Goal: Find specific page/section: Find specific page/section

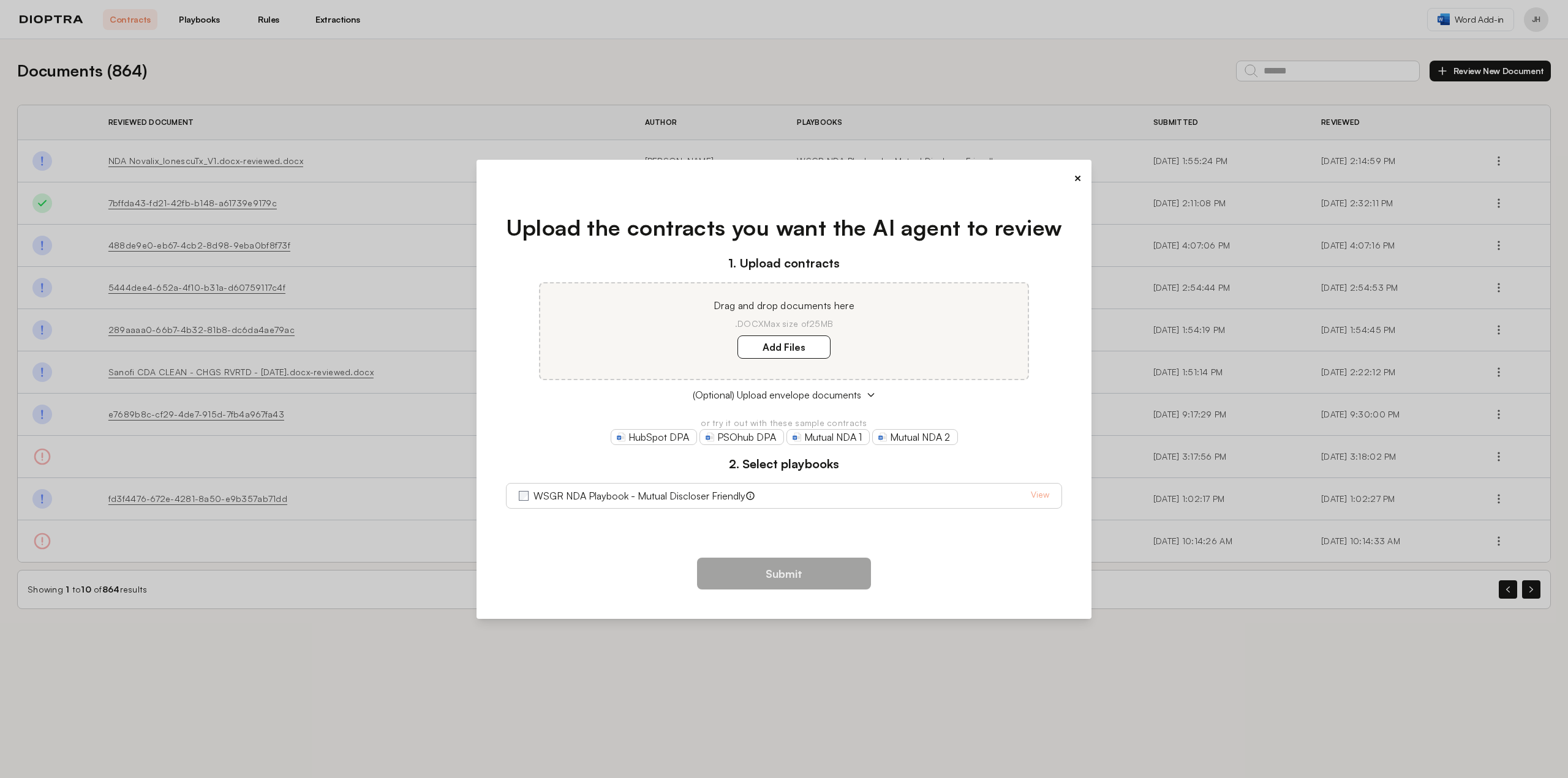
click at [627, 70] on div "× Upload the contracts you want the AI agent to review 1. Upload contracts Drag…" at bounding box center [784, 389] width 1568 height 778
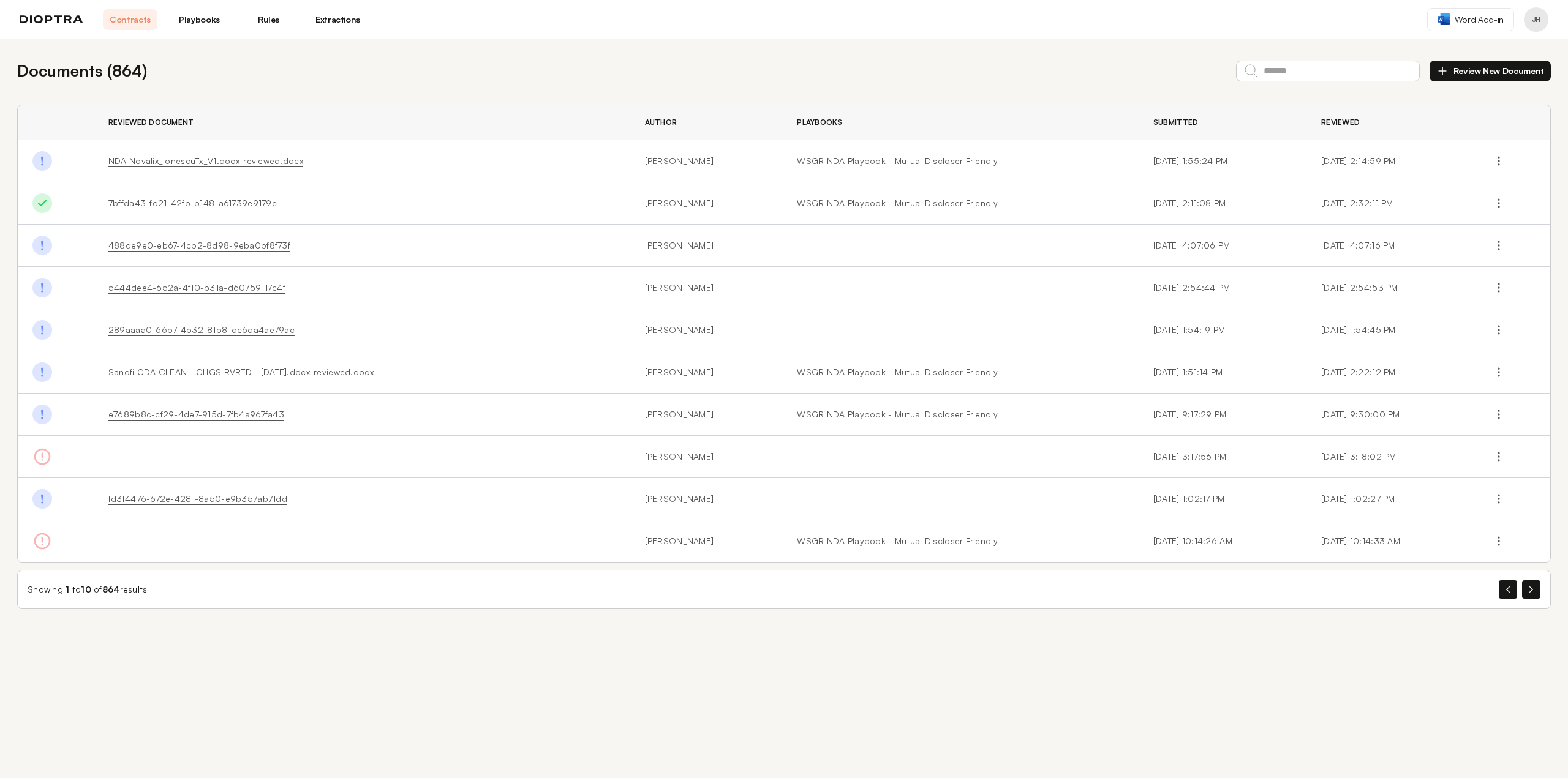
click at [1000, 44] on div "Documents ( 864 ) Review New Document Reviewed Document Author Playbooks Submit…" at bounding box center [784, 334] width 1568 height 590
click at [193, 22] on link "Playbooks" at bounding box center [200, 19] width 55 height 21
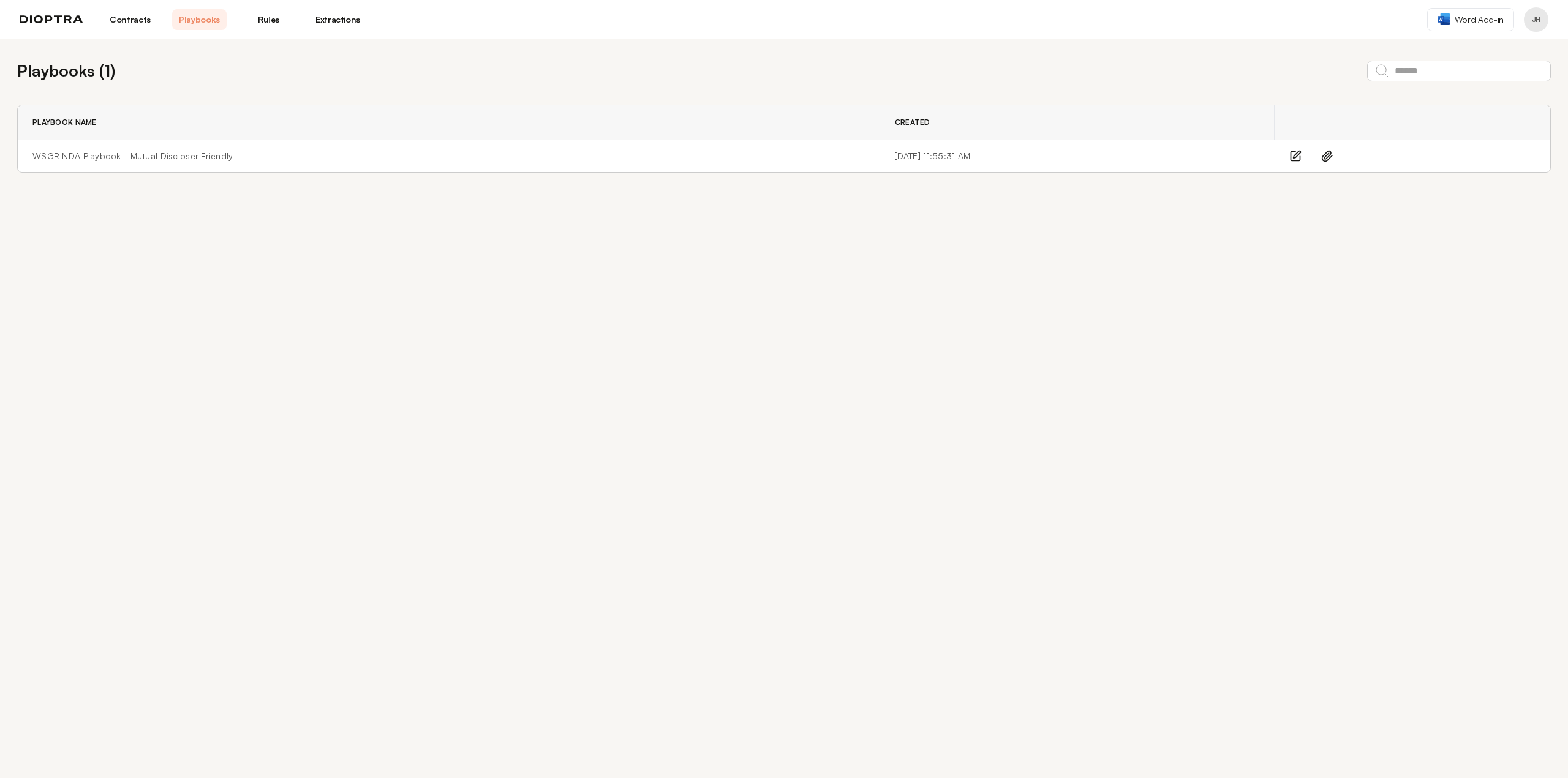
click at [282, 14] on link "Rules" at bounding box center [268, 19] width 55 height 21
